Goal: Information Seeking & Learning: Find contact information

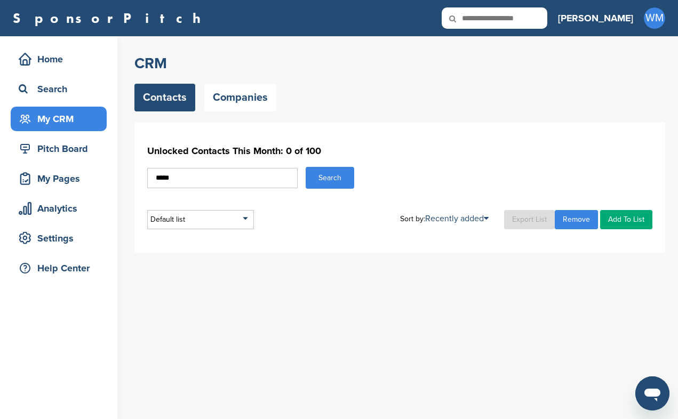
click at [247, 177] on input "*****" at bounding box center [222, 178] width 150 height 20
type input "*"
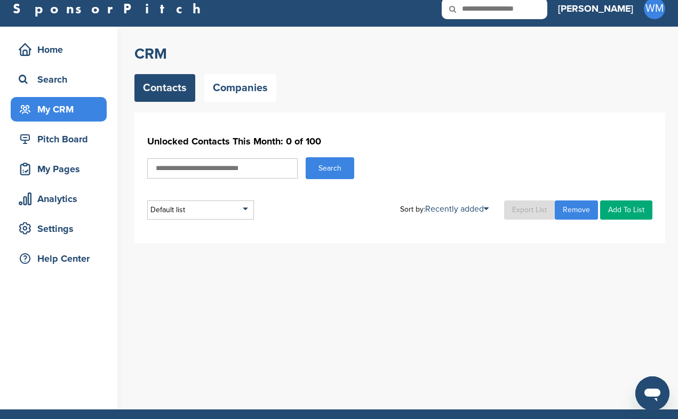
scroll to position [5, 0]
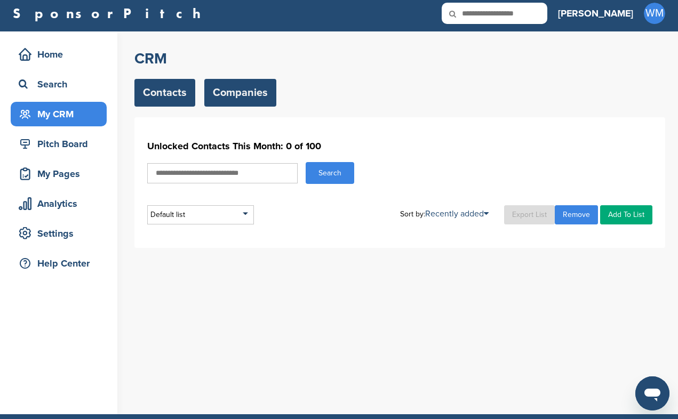
click at [225, 96] on link "Companies" at bounding box center [240, 93] width 72 height 28
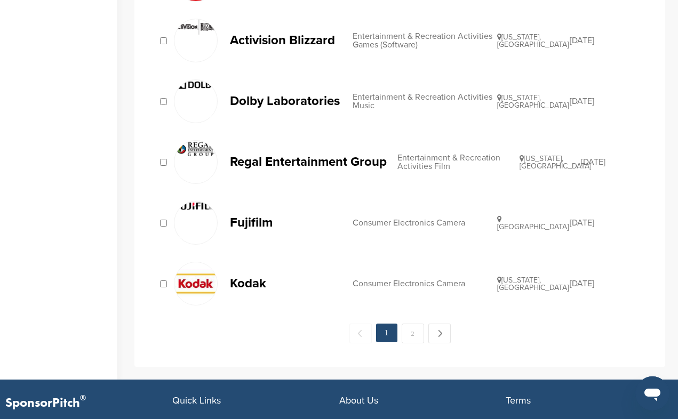
scroll to position [1089, 0]
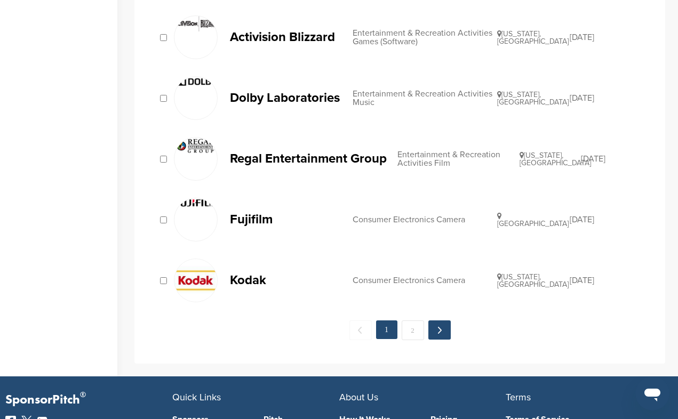
click at [439, 325] on link "Next →" at bounding box center [439, 330] width 22 height 19
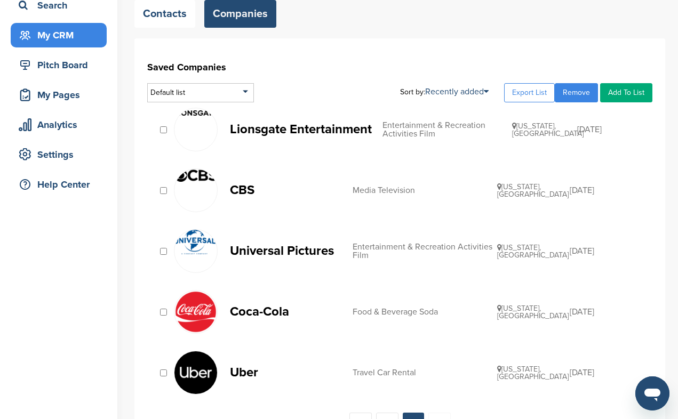
scroll to position [69, 0]
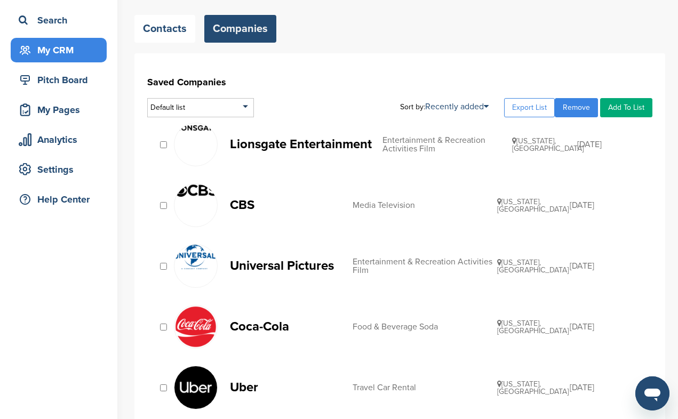
click at [366, 141] on p "Lionsgate Entertainment" at bounding box center [301, 144] width 142 height 13
click at [212, 330] on img at bounding box center [195, 327] width 43 height 43
click at [265, 330] on p "Coca-Cola" at bounding box center [286, 326] width 112 height 13
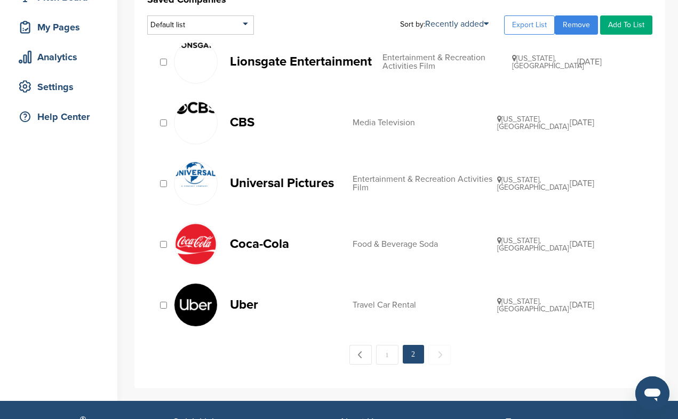
scroll to position [161, 0]
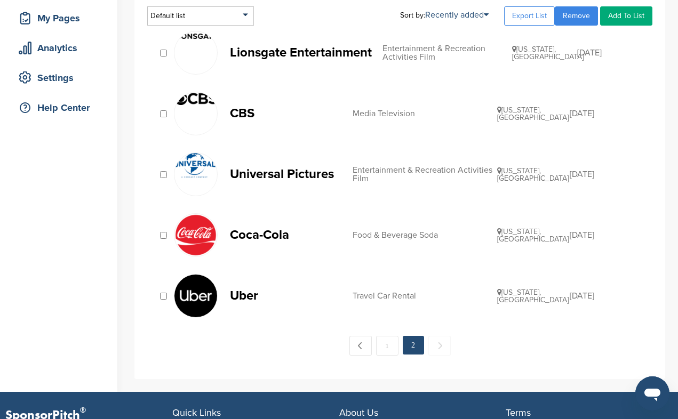
click at [384, 121] on link "CBS Media Television New York, USA 03/22/2019" at bounding box center [408, 114] width 468 height 44
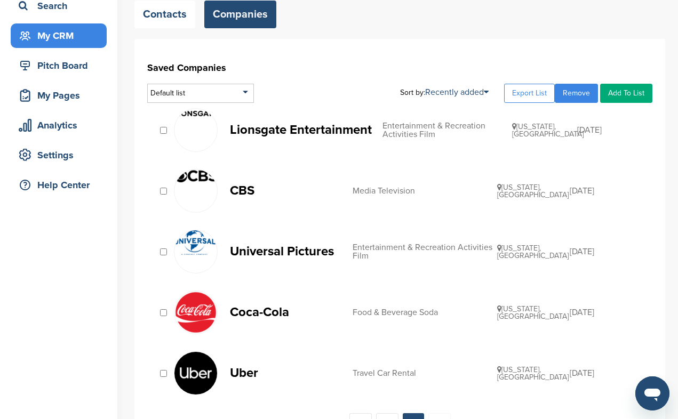
scroll to position [84, 0]
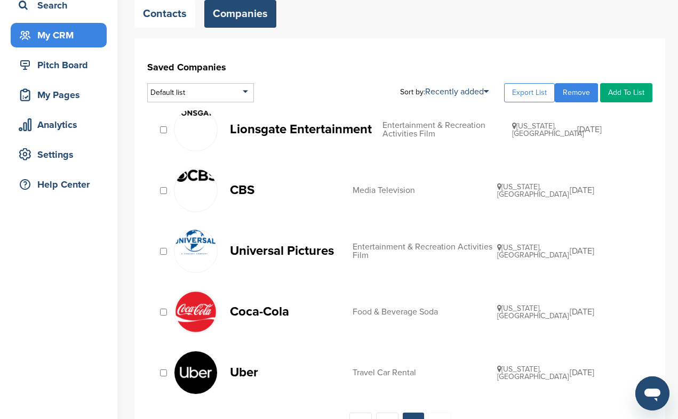
click at [274, 130] on p "Lionsgate Entertainment" at bounding box center [301, 129] width 142 height 13
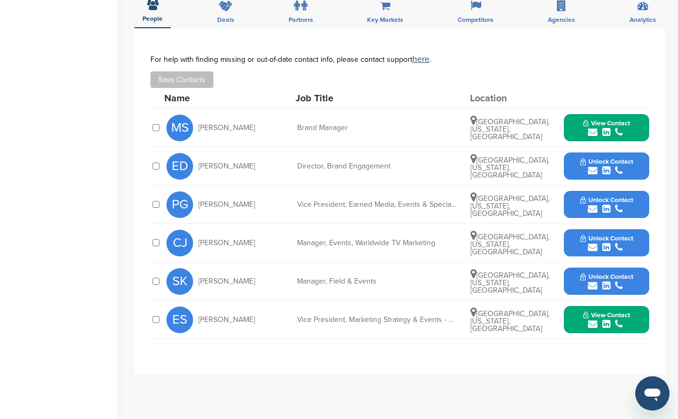
scroll to position [362, 0]
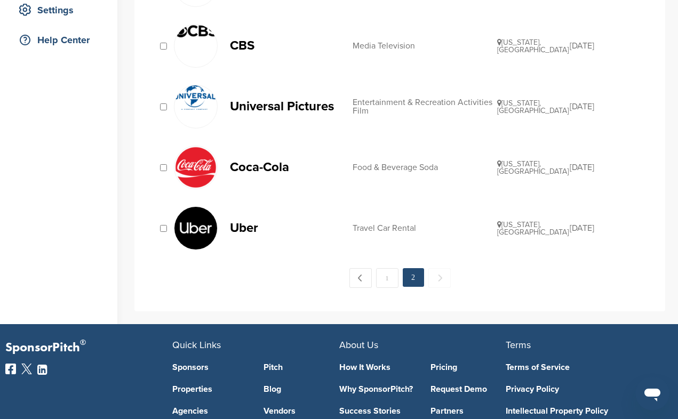
scroll to position [243, 0]
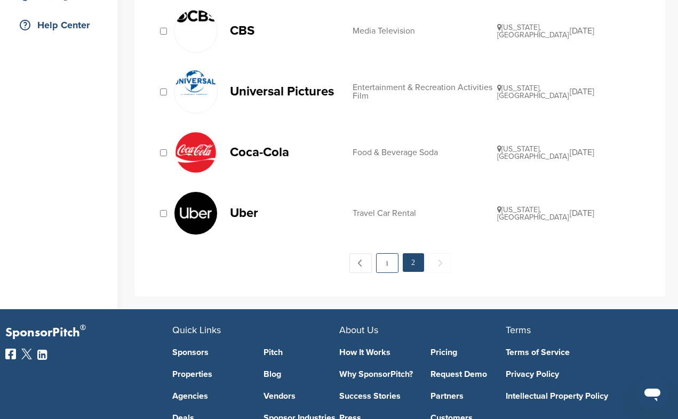
click at [385, 269] on link "1" at bounding box center [387, 263] width 22 height 20
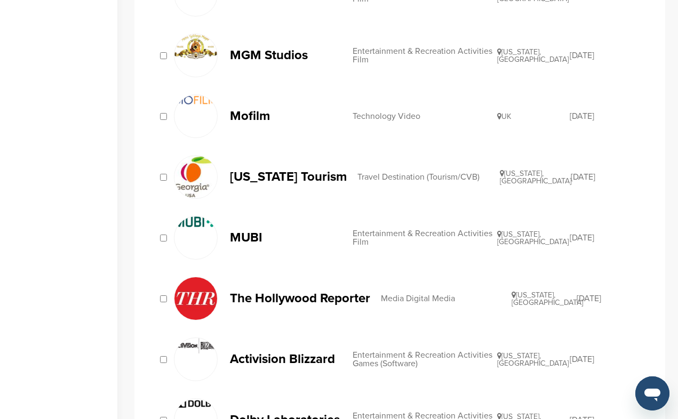
scroll to position [769, 0]
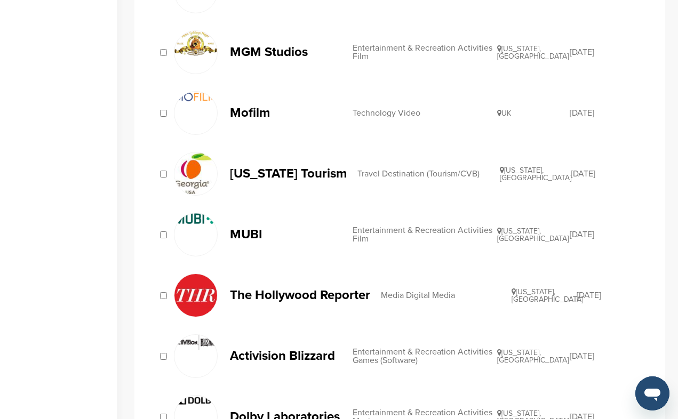
click at [363, 237] on div "Entertainment & Recreation Activities Film" at bounding box center [425, 234] width 145 height 17
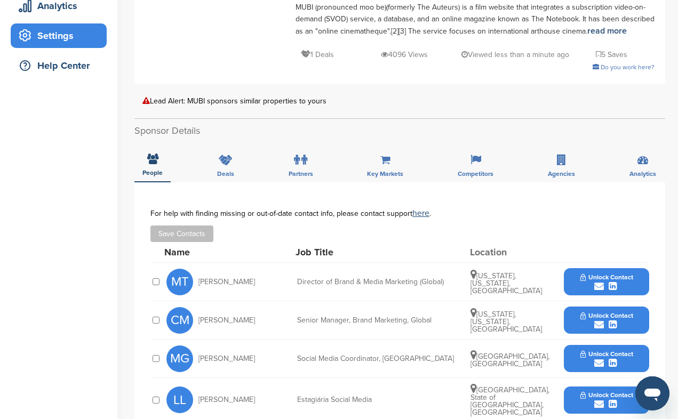
scroll to position [196, 0]
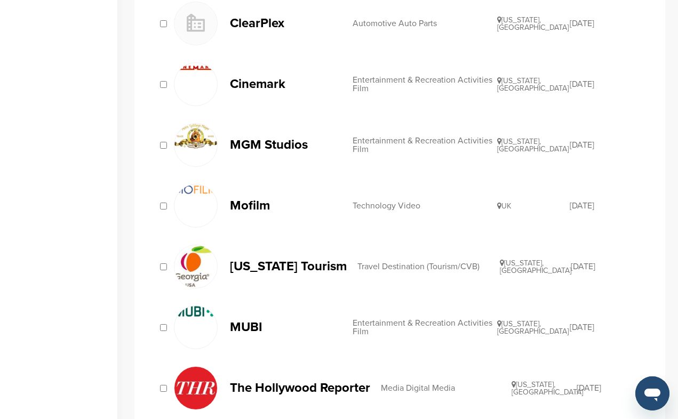
scroll to position [662, 0]
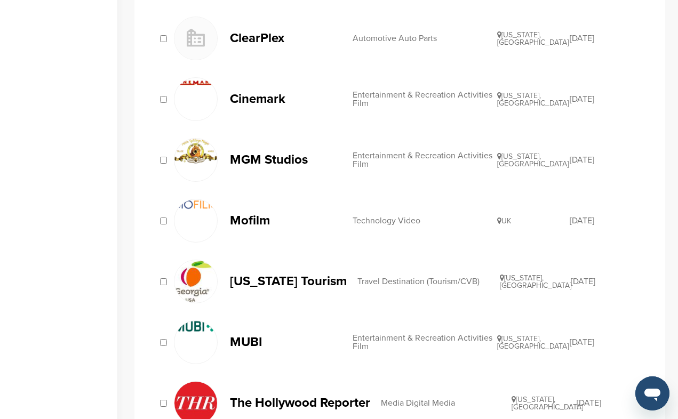
click at [241, 217] on p "Mofilm" at bounding box center [286, 220] width 112 height 13
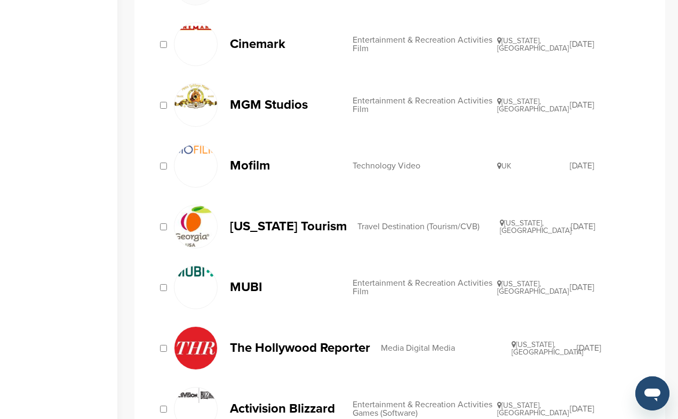
scroll to position [725, 0]
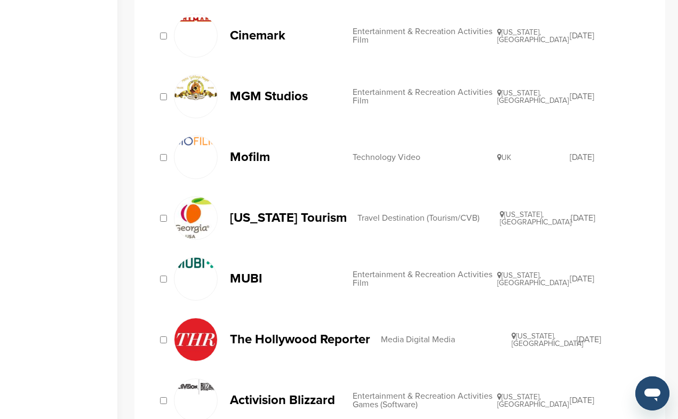
click at [309, 338] on p "The Hollywood Reporter" at bounding box center [300, 339] width 140 height 13
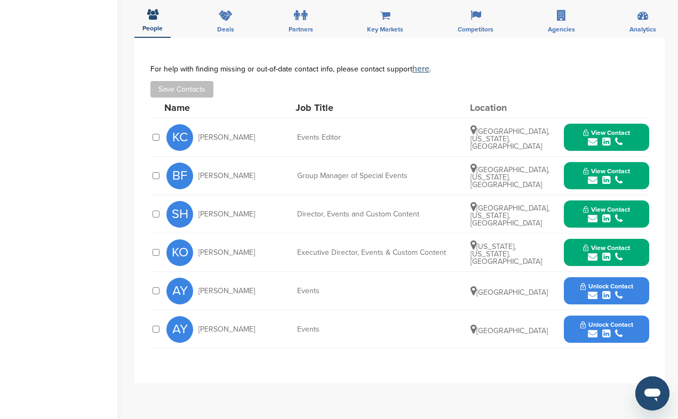
scroll to position [350, 0]
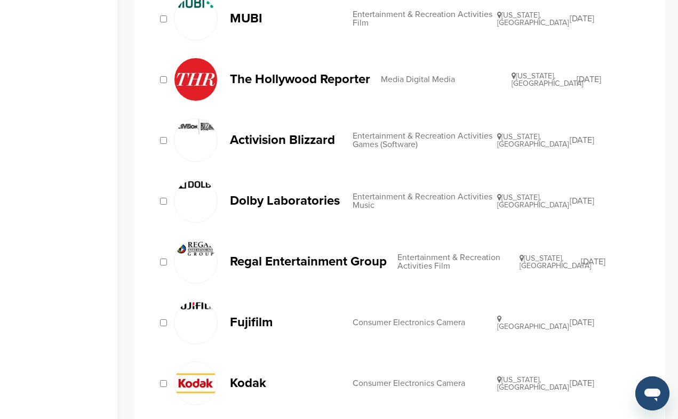
scroll to position [970, 0]
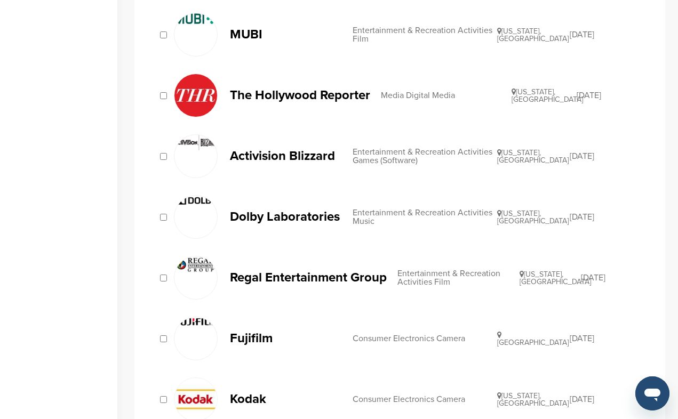
click at [275, 219] on p "Dolby Laboratories" at bounding box center [286, 216] width 112 height 13
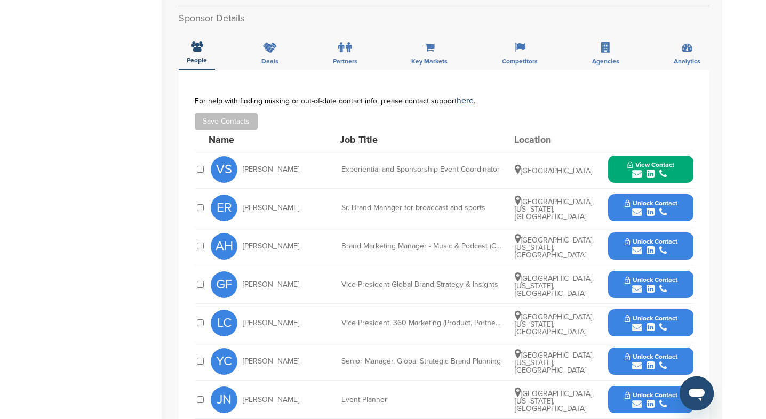
scroll to position [324, 0]
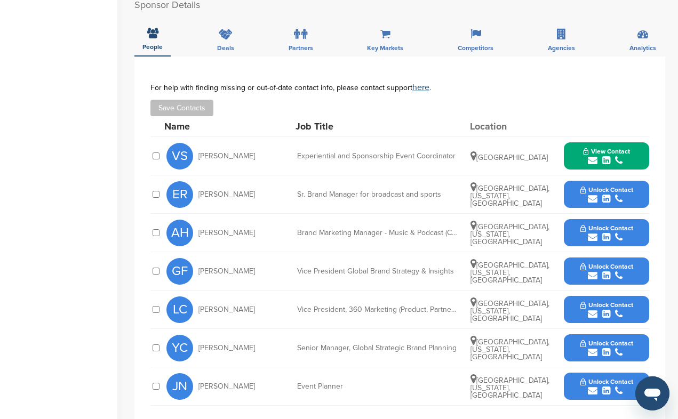
click at [207, 153] on span "Victoria Scarbriel" at bounding box center [226, 156] width 57 height 7
click at [593, 148] on span "View Contact" at bounding box center [606, 151] width 47 height 7
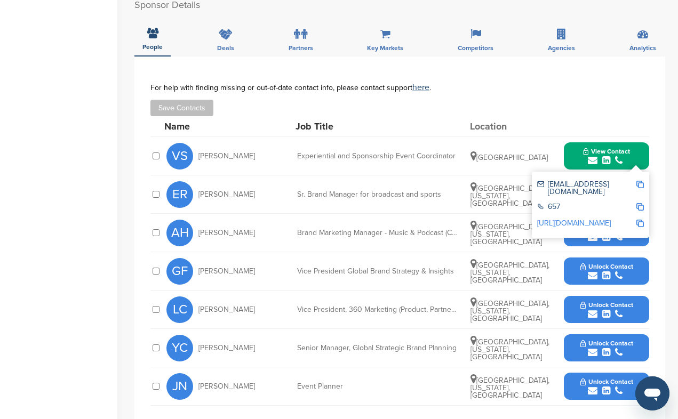
click at [642, 181] on img at bounding box center [640, 184] width 7 height 7
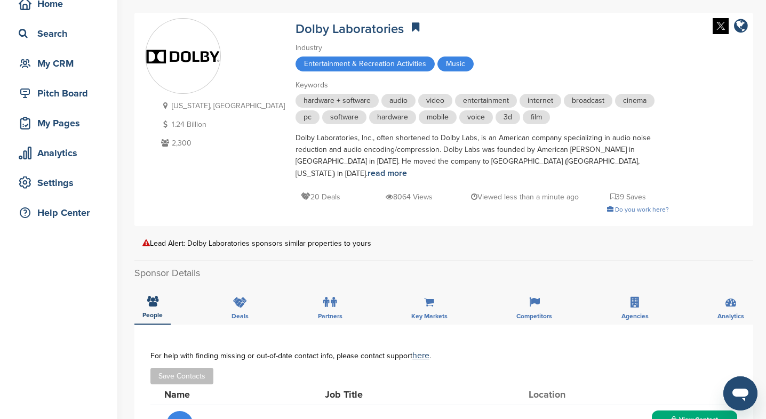
scroll to position [0, 0]
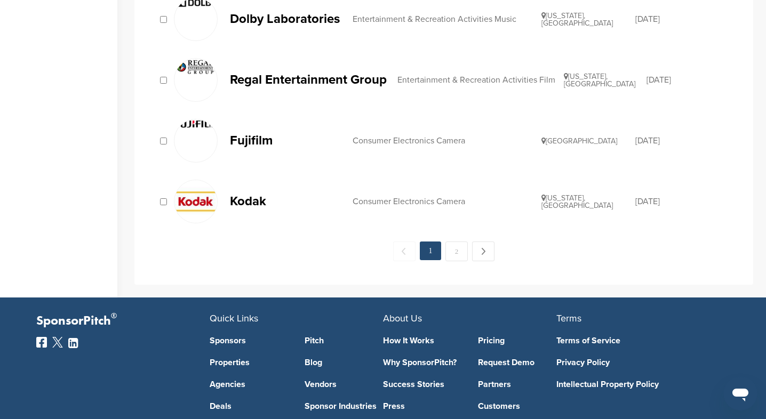
scroll to position [1191, 0]
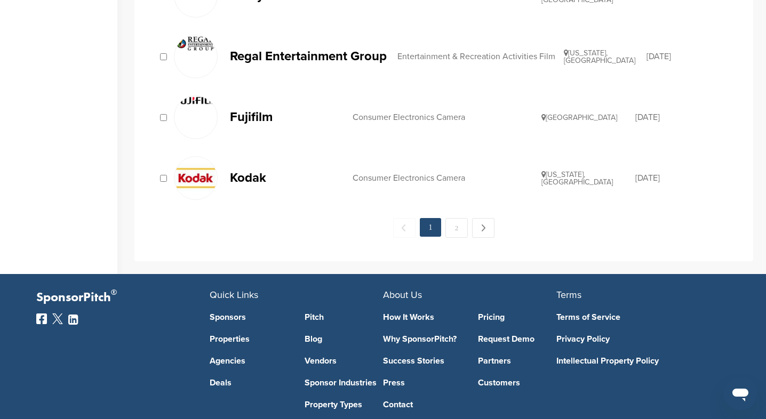
click at [206, 174] on img at bounding box center [195, 178] width 43 height 43
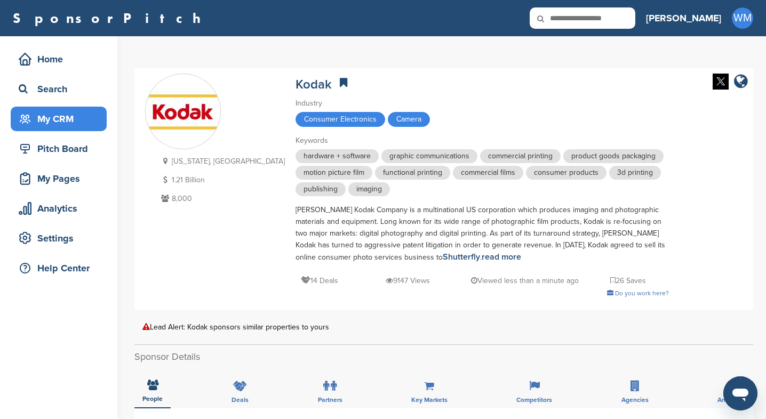
click at [54, 121] on div "My CRM" at bounding box center [61, 118] width 91 height 19
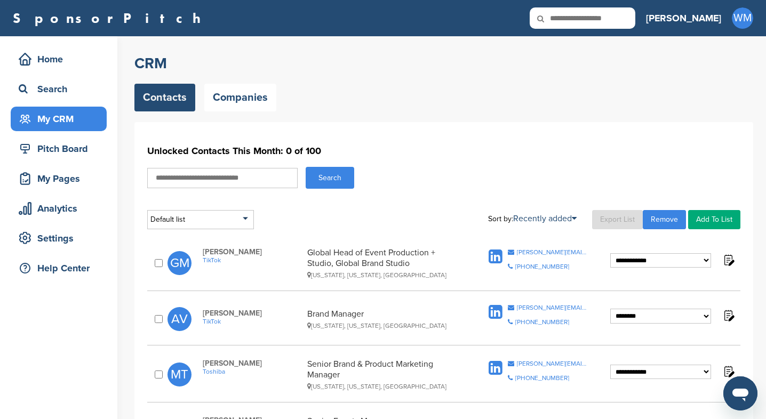
click at [163, 102] on link "Contacts" at bounding box center [164, 98] width 61 height 28
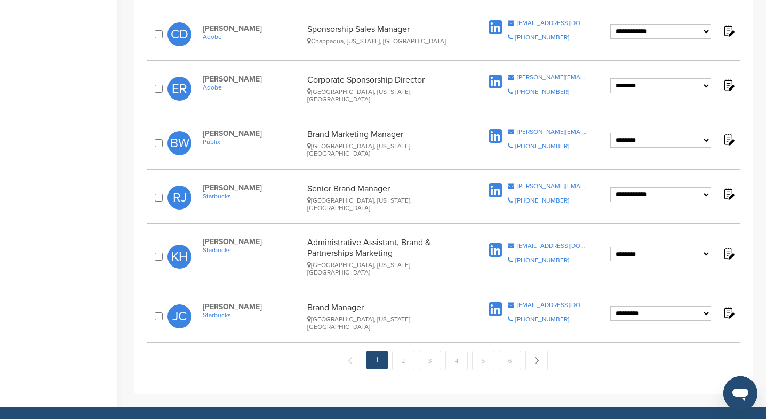
scroll to position [1040, 0]
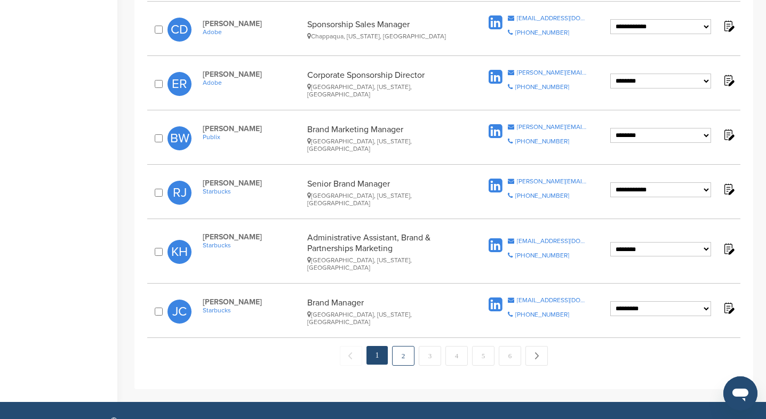
click at [400, 346] on link "2" at bounding box center [403, 356] width 22 height 20
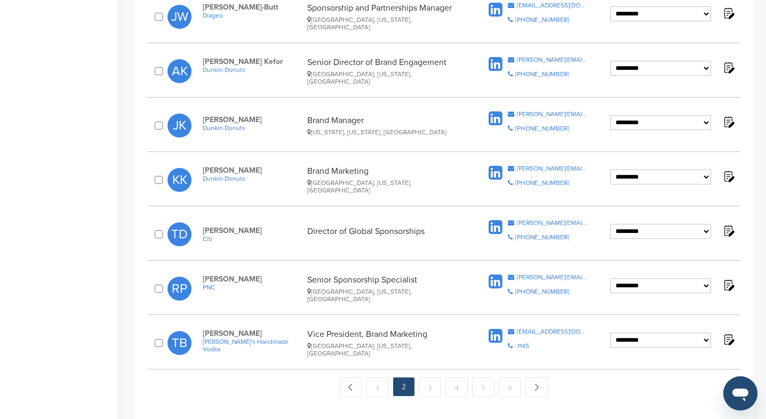
scroll to position [1029, 0]
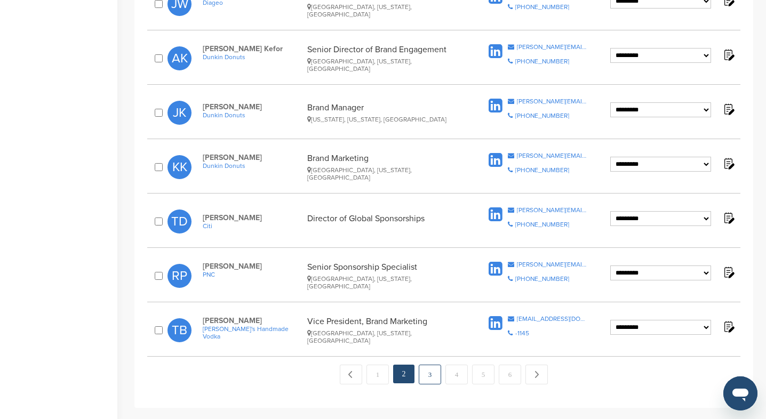
click at [430, 365] on link "3" at bounding box center [430, 375] width 22 height 20
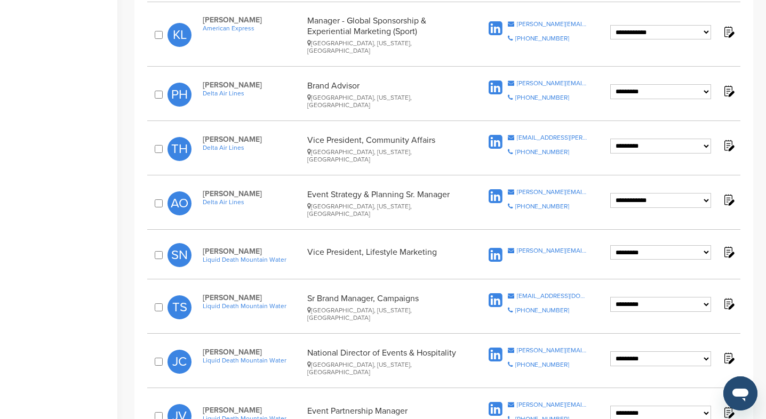
scroll to position [1226, 0]
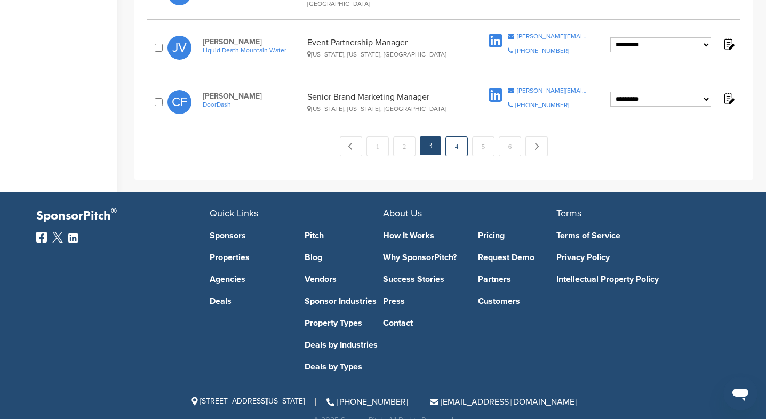
click at [458, 137] on link "4" at bounding box center [457, 147] width 22 height 20
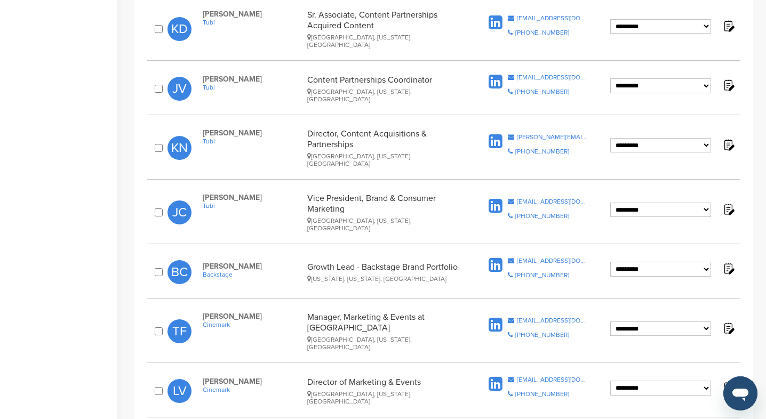
scroll to position [639, 0]
click at [535, 153] on div "← Previous 1 2 3 4 5 6 Next →" at bounding box center [443, 205] width 593 height 1203
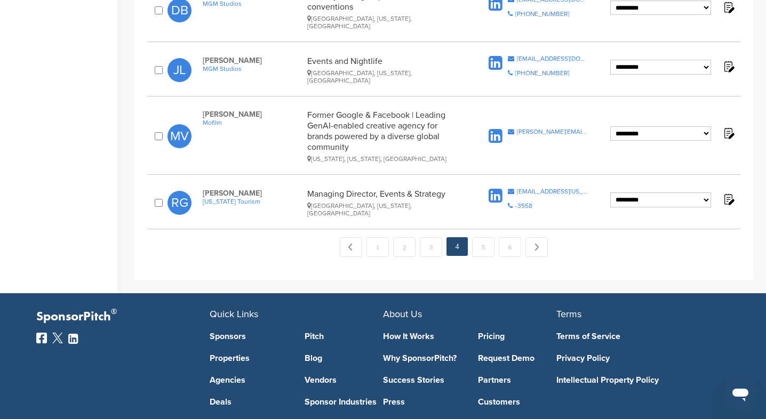
scroll to position [1248, 0]
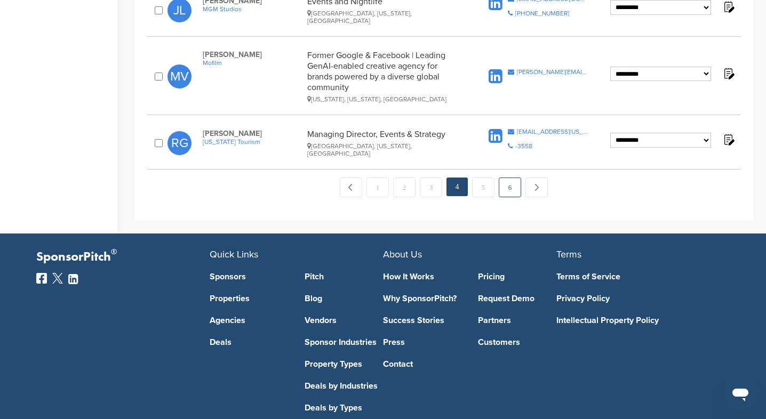
click at [506, 178] on link "6" at bounding box center [510, 188] width 22 height 20
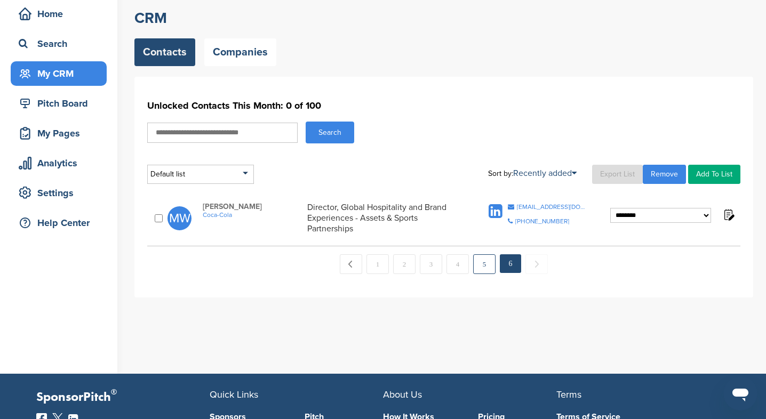
scroll to position [46, 0]
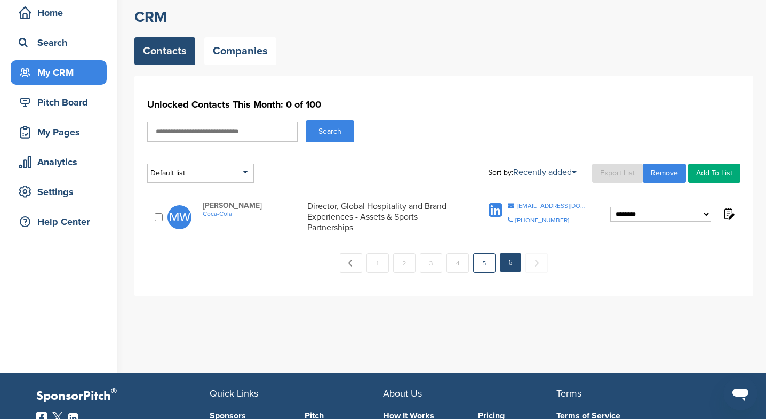
click at [489, 259] on link "5" at bounding box center [484, 263] width 22 height 20
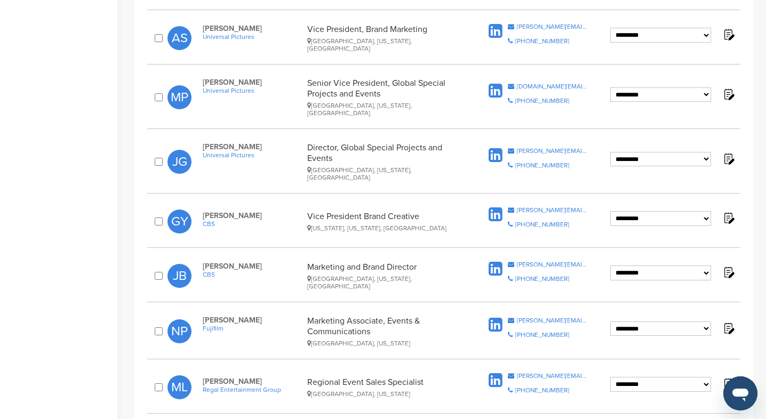
scroll to position [778, 0]
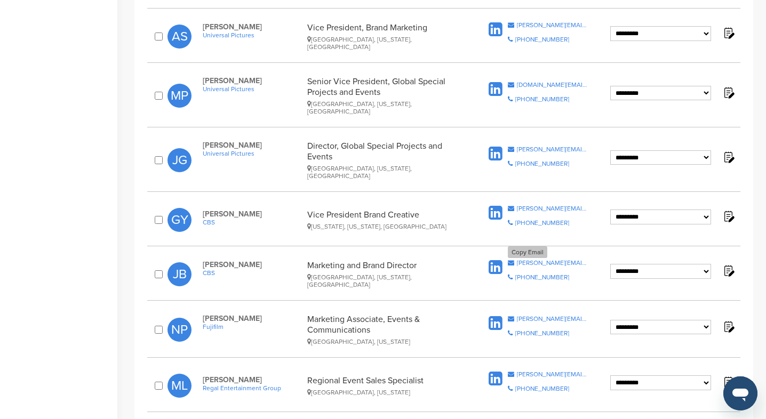
click at [571, 260] on div "[PERSON_NAME][EMAIL_ADDRESS][PERSON_NAME][DOMAIN_NAME]" at bounding box center [552, 263] width 71 height 6
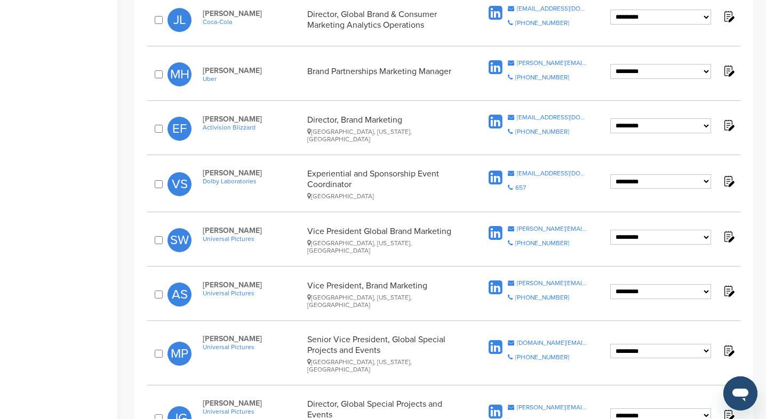
scroll to position [521, 0]
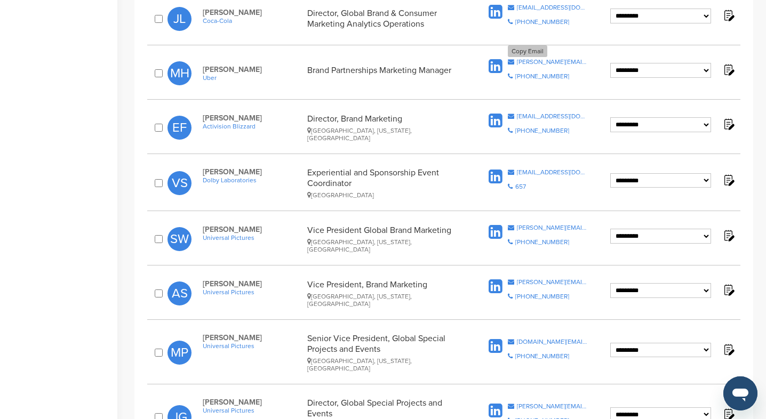
click at [567, 61] on div "[PERSON_NAME][EMAIL_ADDRESS][PERSON_NAME][DOMAIN_NAME]" at bounding box center [552, 62] width 71 height 6
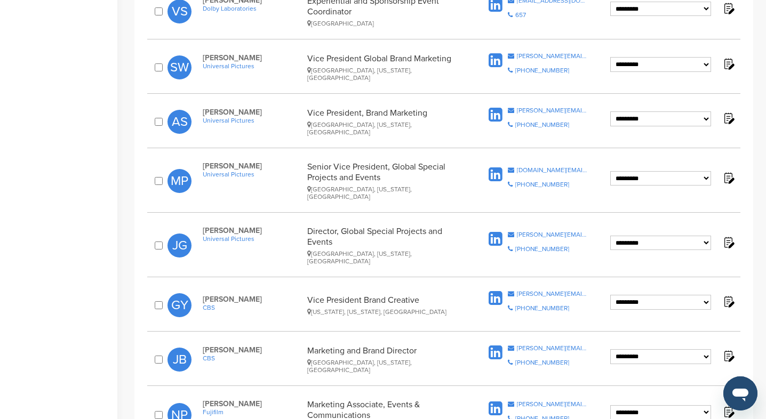
scroll to position [692, 0]
